Goal: Task Accomplishment & Management: Manage account settings

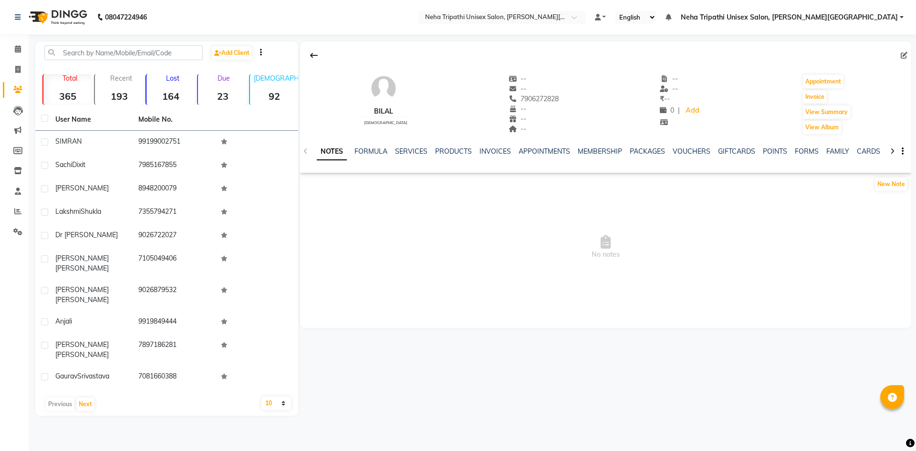
click at [231, 94] on strong "23" at bounding box center [222, 96] width 49 height 12
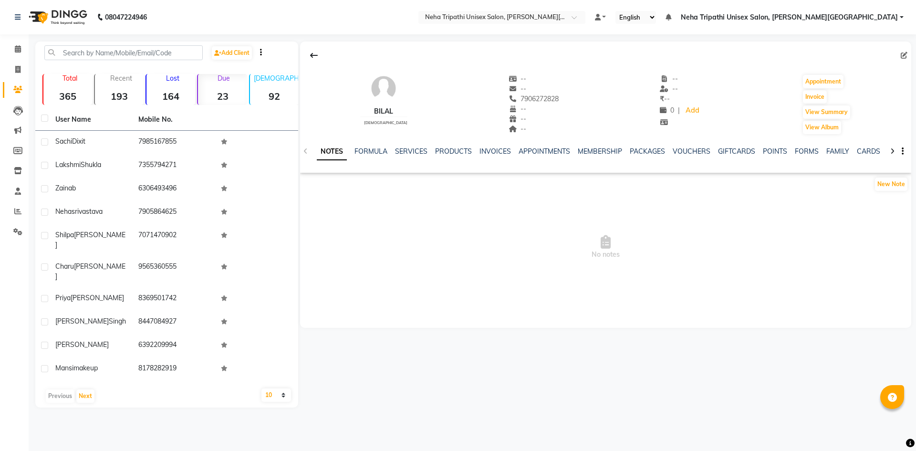
click at [217, 84] on div "Due 23" at bounding box center [222, 89] width 50 height 31
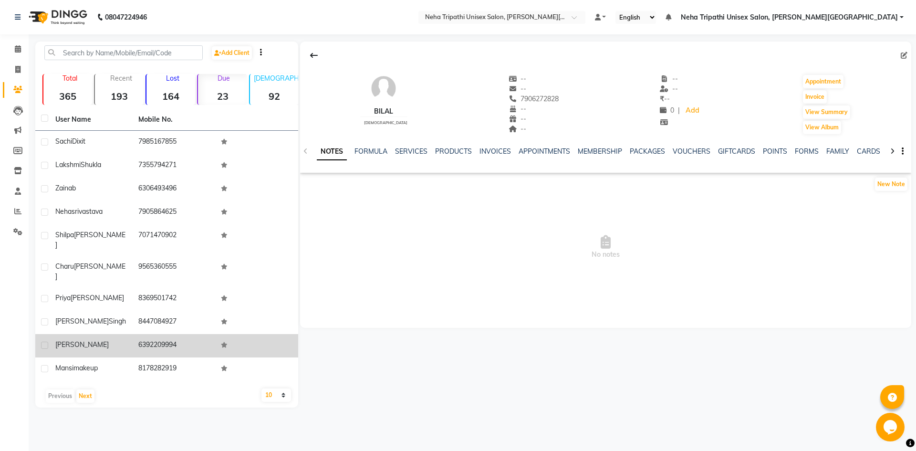
click at [137, 334] on td "6392209994" at bounding box center [174, 345] width 83 height 23
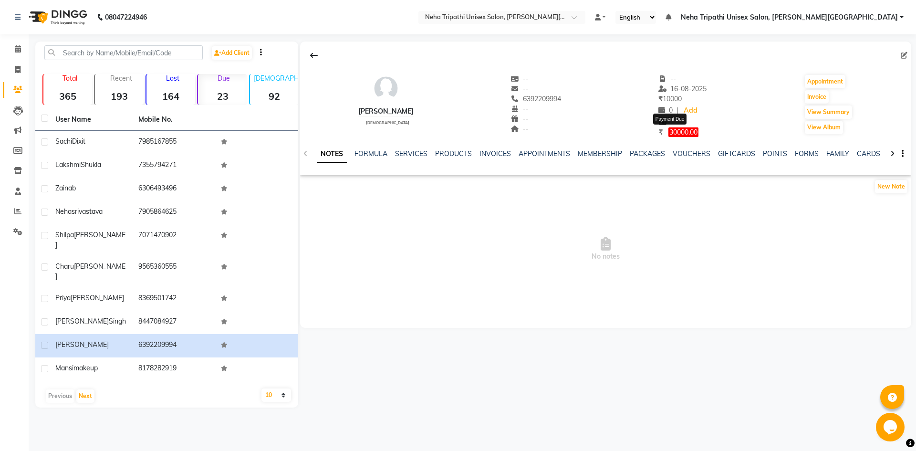
click at [679, 135] on span "30000.00" at bounding box center [684, 132] width 30 height 10
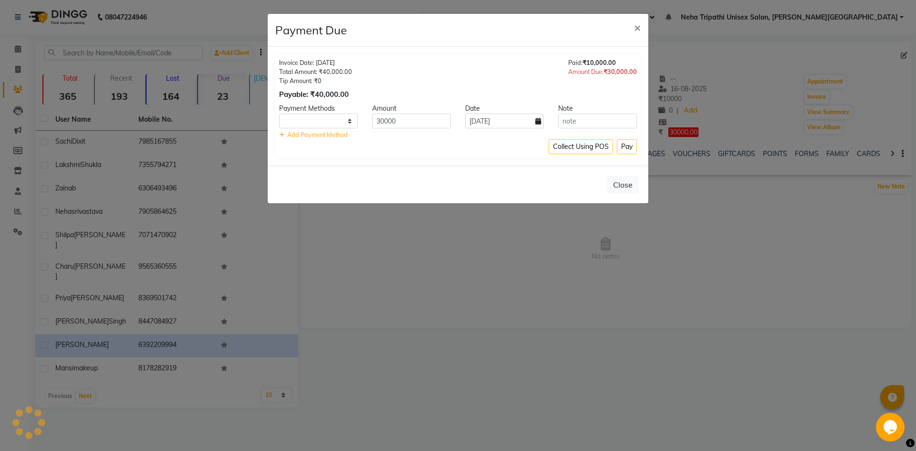
select select "1"
click at [383, 120] on input "30000" at bounding box center [411, 121] width 79 height 15
type input "5000"
click at [290, 119] on select "Debit Card Master Card BharatPay Card GPay ONLINE CASH PhonePe PayTM CARD Credi…" at bounding box center [318, 121] width 79 height 15
select select "3"
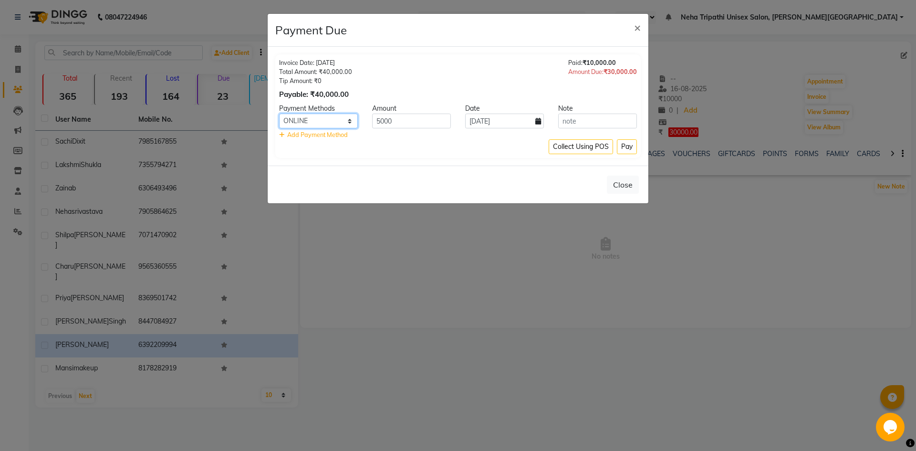
click at [279, 114] on select "Debit Card Master Card BharatPay Card GPay ONLINE CASH PhonePe PayTM CARD Credi…" at bounding box center [318, 121] width 79 height 15
click at [622, 148] on button "Pay" at bounding box center [627, 146] width 20 height 15
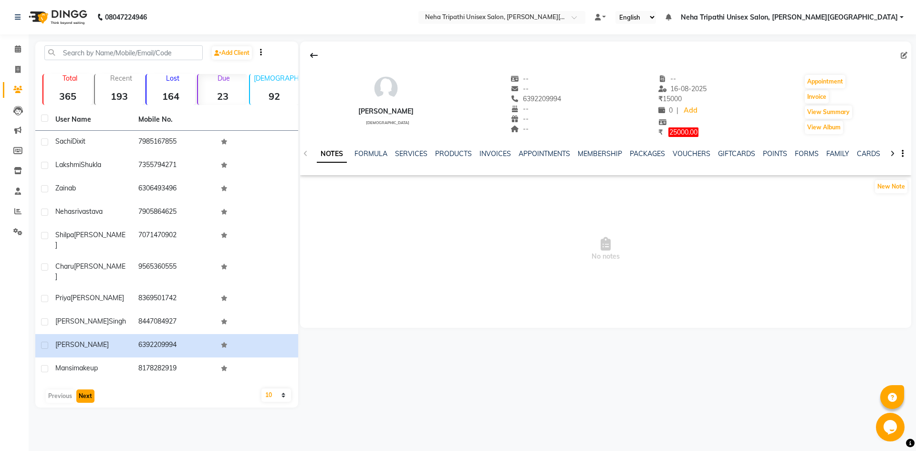
click at [84, 390] on button "Next" at bounding box center [85, 396] width 18 height 13
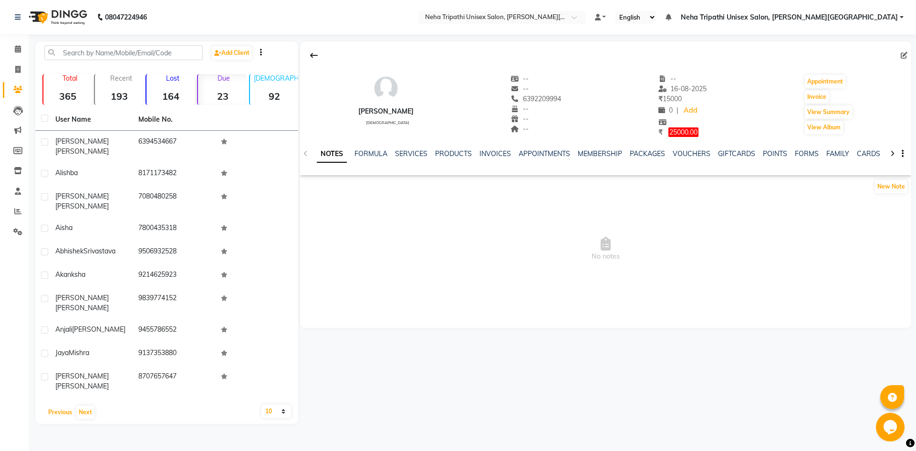
drag, startPoint x: 58, startPoint y: 378, endPoint x: 50, endPoint y: 384, distance: 10.2
click at [53, 406] on button "Previous" at bounding box center [60, 412] width 29 height 13
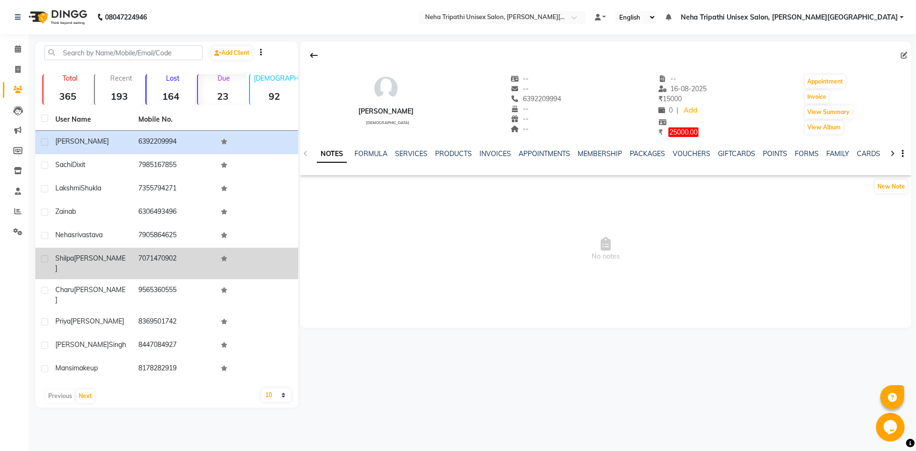
click at [88, 249] on td "[PERSON_NAME]" at bounding box center [91, 264] width 83 height 32
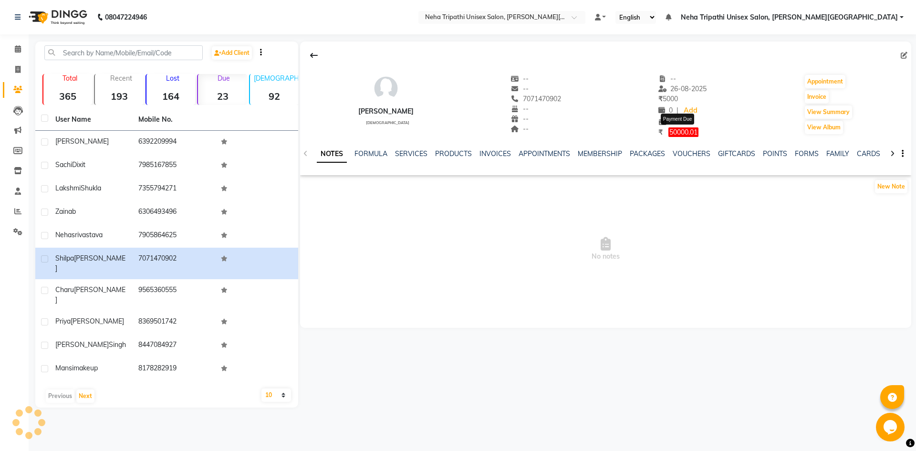
click at [675, 133] on span "50000.01" at bounding box center [684, 132] width 30 height 10
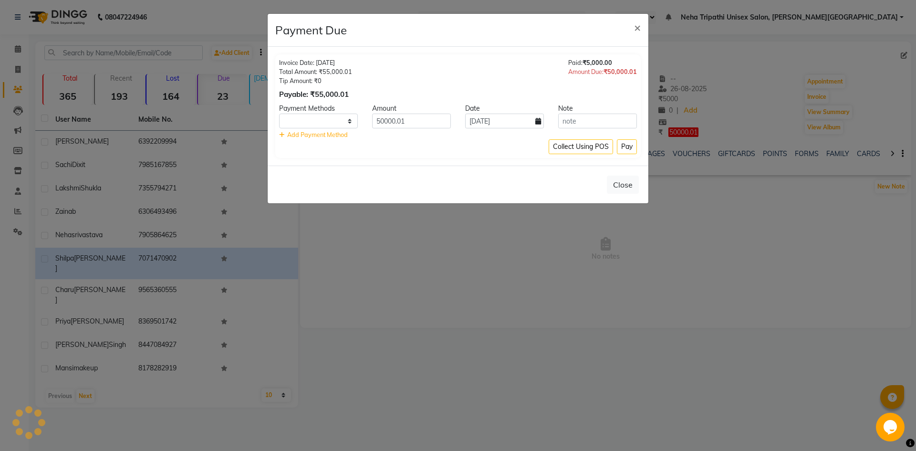
select select "1"
click at [409, 119] on input "50000.01" at bounding box center [411, 121] width 79 height 15
type input "5"
type input "5000"
click at [317, 122] on select "Debit Card Master Card BharatPay Card GPay ONLINE CASH PhonePe PayTM CARD Credi…" at bounding box center [318, 121] width 79 height 15
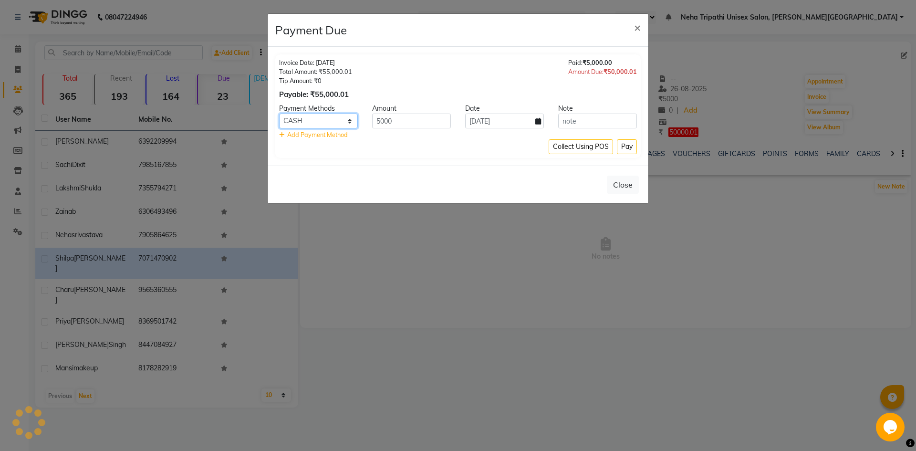
select select "3"
click at [279, 114] on select "Debit Card Master Card BharatPay Card GPay ONLINE CASH PhonePe PayTM CARD Credi…" at bounding box center [318, 121] width 79 height 15
click at [623, 146] on button "Pay" at bounding box center [627, 146] width 20 height 15
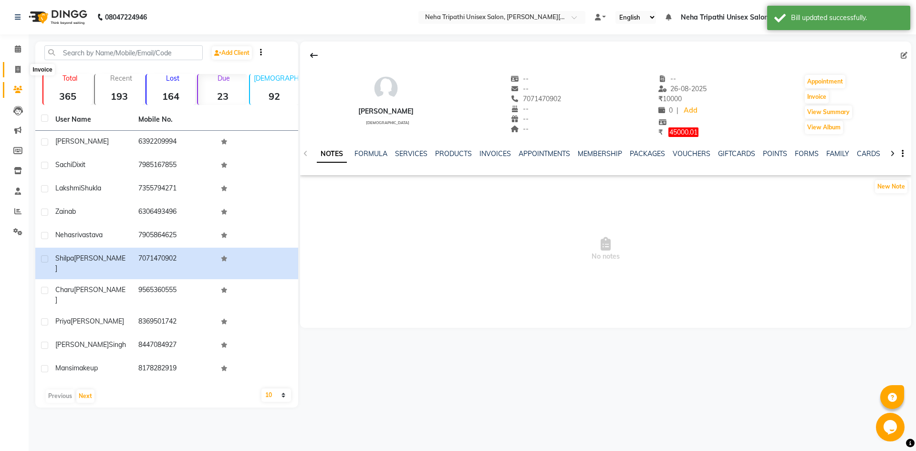
click at [17, 70] on icon at bounding box center [17, 69] width 5 height 7
select select "service"
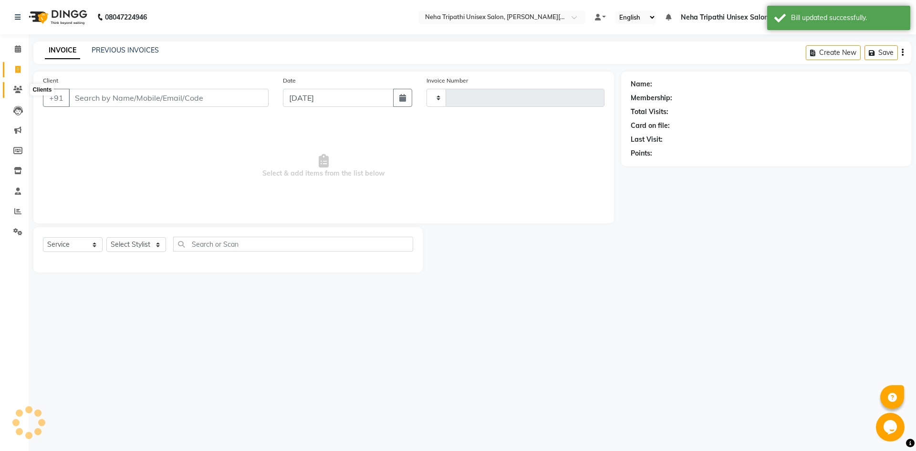
click at [15, 90] on icon at bounding box center [17, 89] width 9 height 7
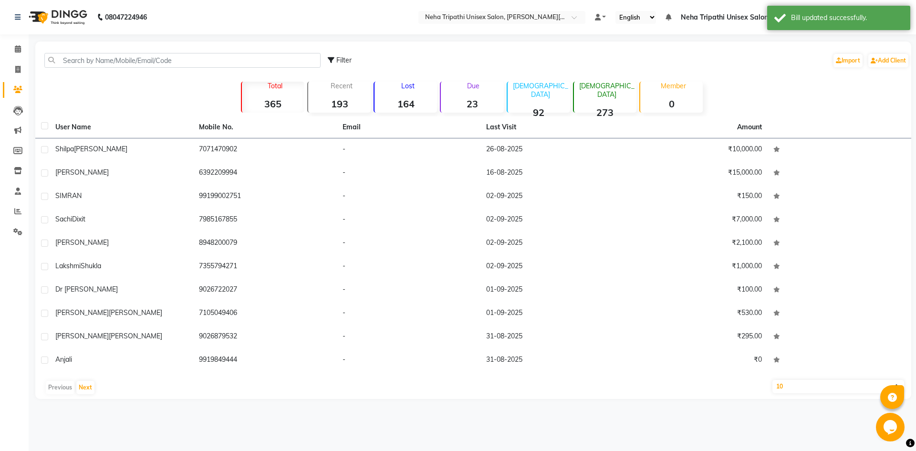
click at [476, 103] on strong "23" at bounding box center [472, 104] width 63 height 12
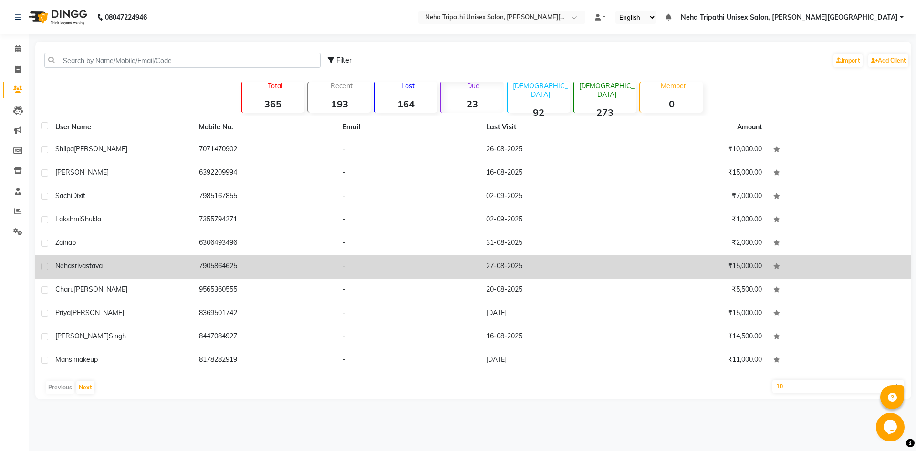
click at [244, 261] on td "7905864625" at bounding box center [265, 266] width 144 height 23
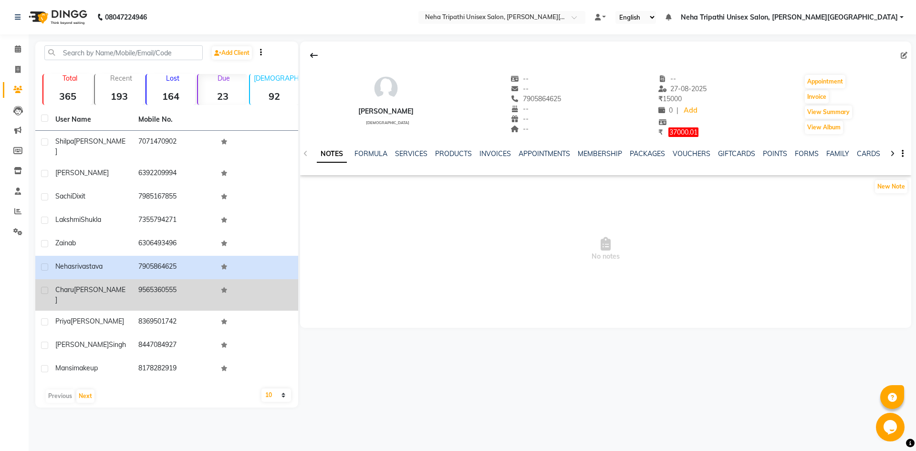
click at [85, 286] on div "[PERSON_NAME]" at bounding box center [91, 295] width 72 height 20
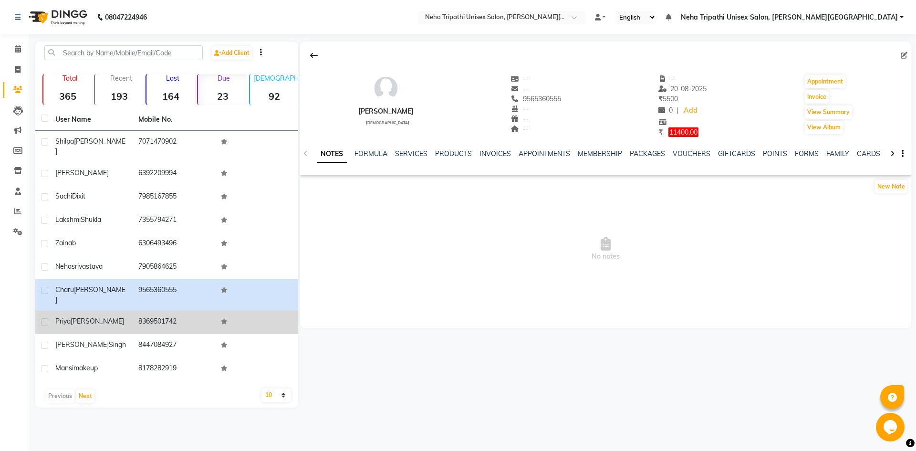
click at [102, 316] on div "[PERSON_NAME]" at bounding box center [91, 321] width 72 height 10
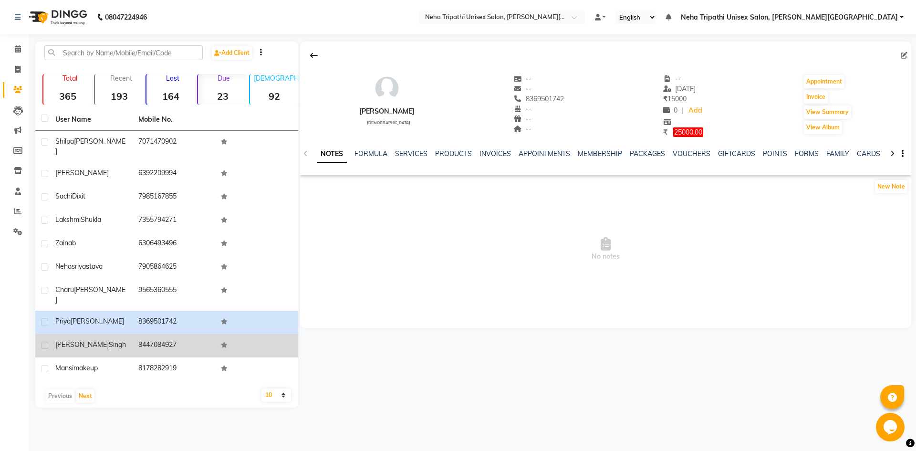
click at [149, 334] on td "8447084927" at bounding box center [174, 345] width 83 height 23
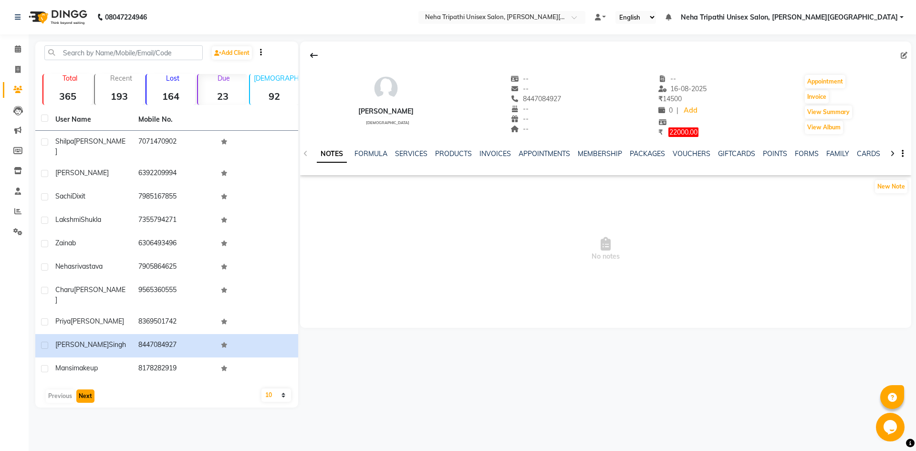
click at [84, 390] on button "Next" at bounding box center [85, 396] width 18 height 13
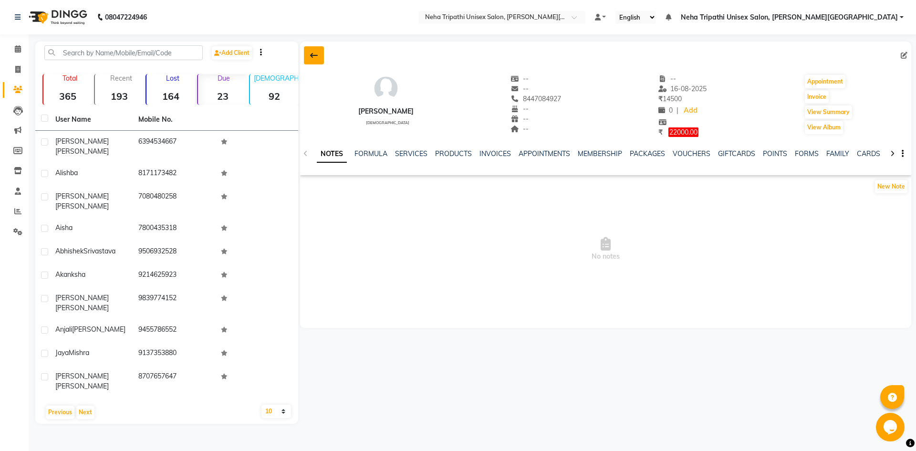
click at [317, 54] on icon at bounding box center [314, 56] width 8 height 8
